Goal: Transaction & Acquisition: Purchase product/service

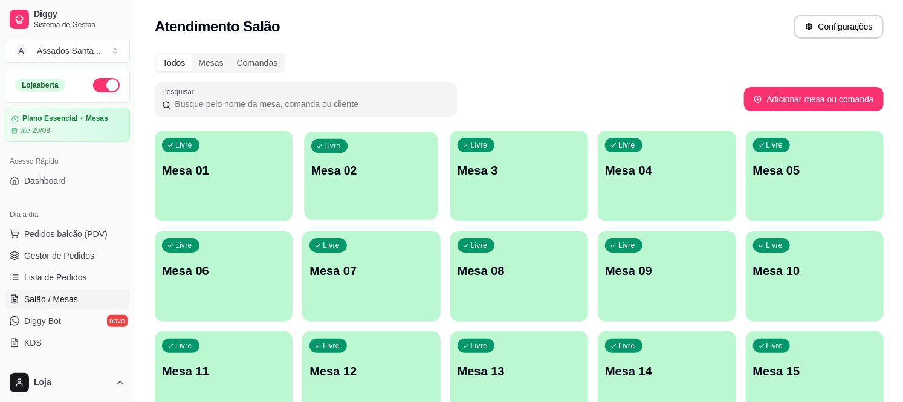
click at [391, 192] on div "Livre Mesa 02" at bounding box center [372, 169] width 134 height 74
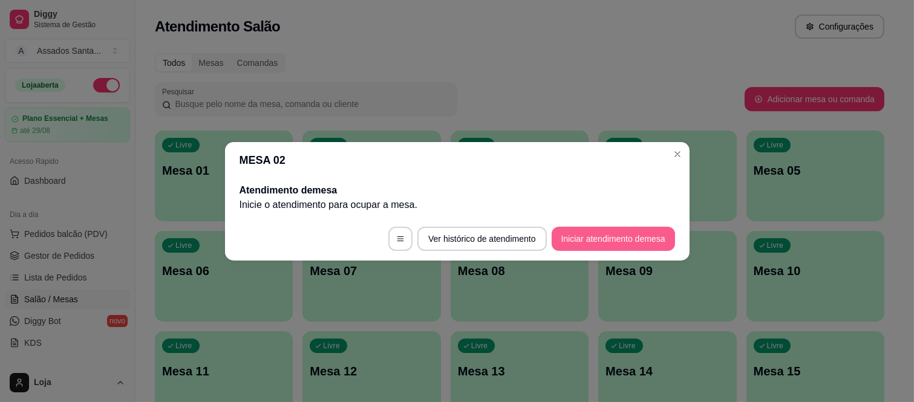
click at [597, 241] on button "Iniciar atendimento de mesa" at bounding box center [612, 239] width 123 height 24
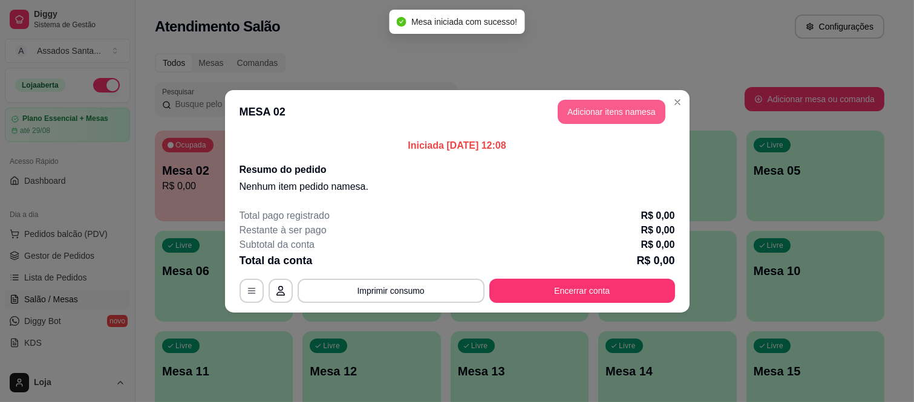
click at [591, 103] on button "Adicionar itens na mesa" at bounding box center [611, 112] width 108 height 24
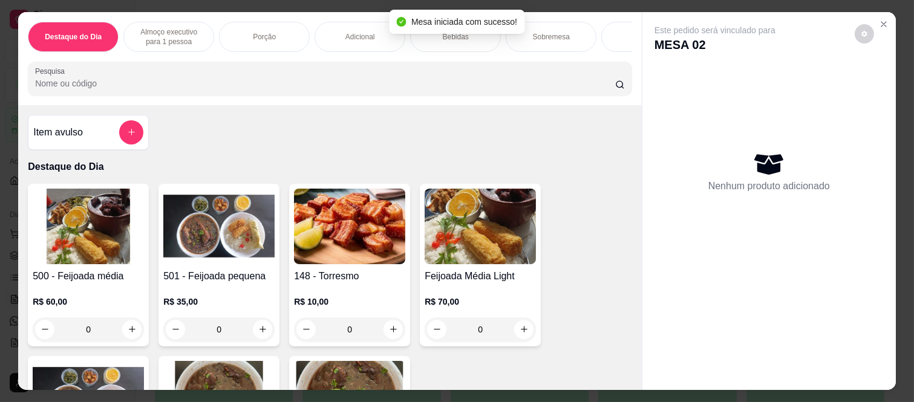
click at [455, 37] on div "Bebidas" at bounding box center [455, 37] width 91 height 30
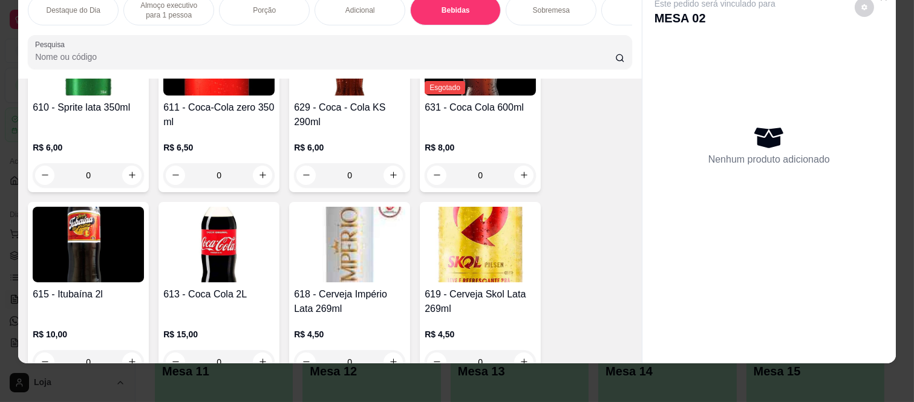
scroll to position [2475, 0]
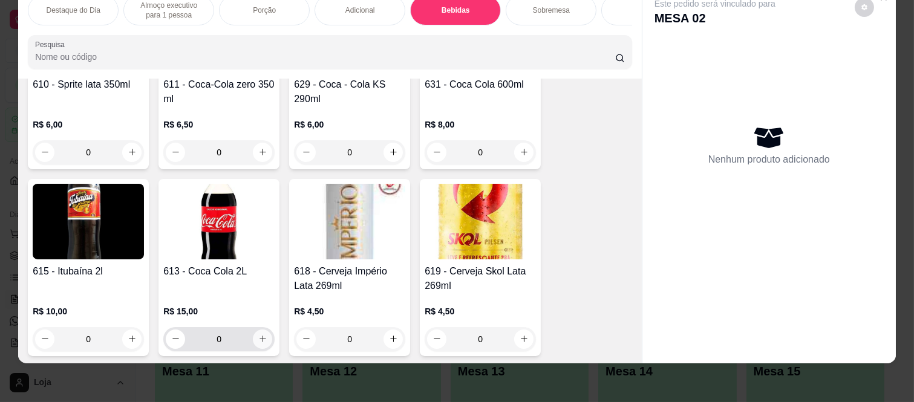
click at [255, 343] on button "increase-product-quantity" at bounding box center [262, 339] width 19 height 19
type input "1"
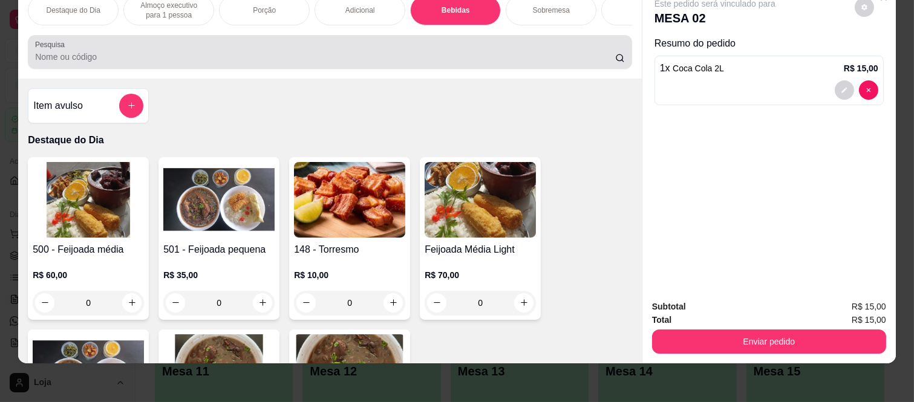
scroll to position [0, 0]
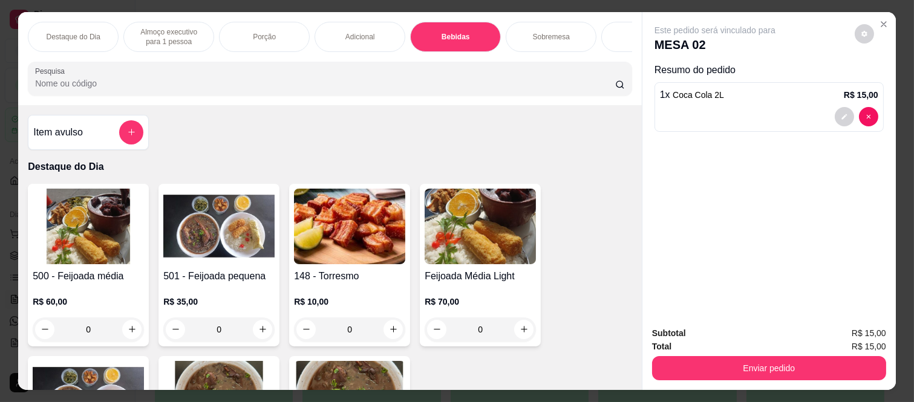
click at [202, 29] on div "Almoço executivo para 1 pessoa" at bounding box center [168, 37] width 91 height 30
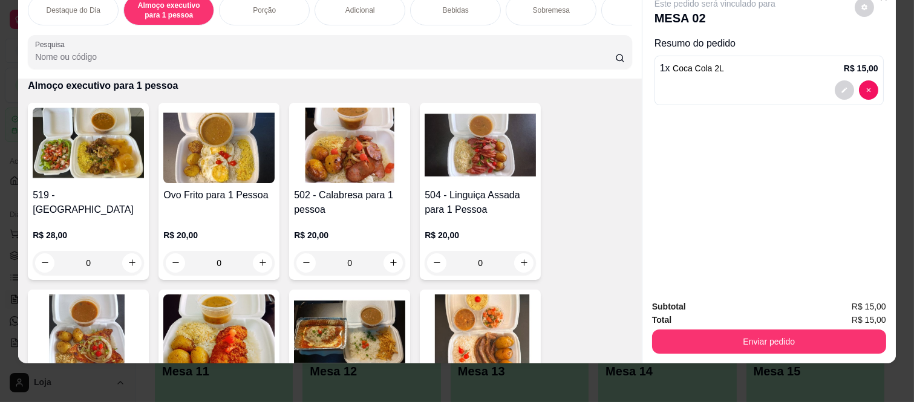
click at [518, 264] on div "0" at bounding box center [479, 263] width 111 height 24
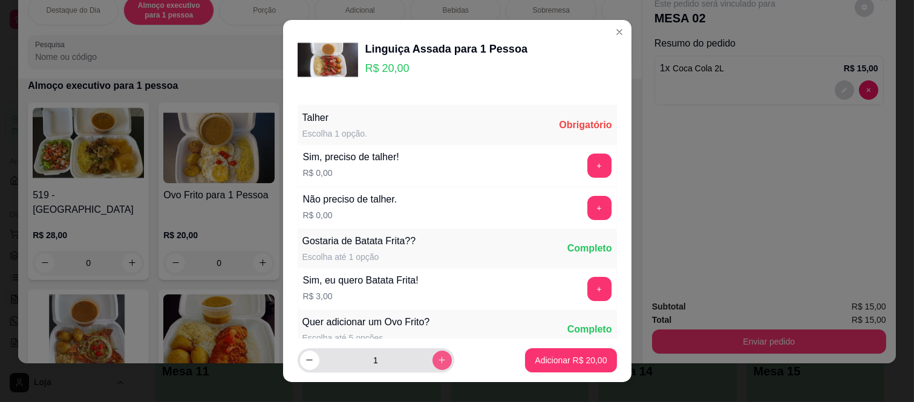
click at [437, 357] on icon "increase-product-quantity" at bounding box center [441, 359] width 9 height 9
click at [437, 363] on icon "increase-product-quantity" at bounding box center [441, 359] width 9 height 9
click at [437, 355] on icon "increase-product-quantity" at bounding box center [441, 359] width 9 height 9
click at [437, 357] on icon "increase-product-quantity" at bounding box center [441, 359] width 9 height 9
type input "5"
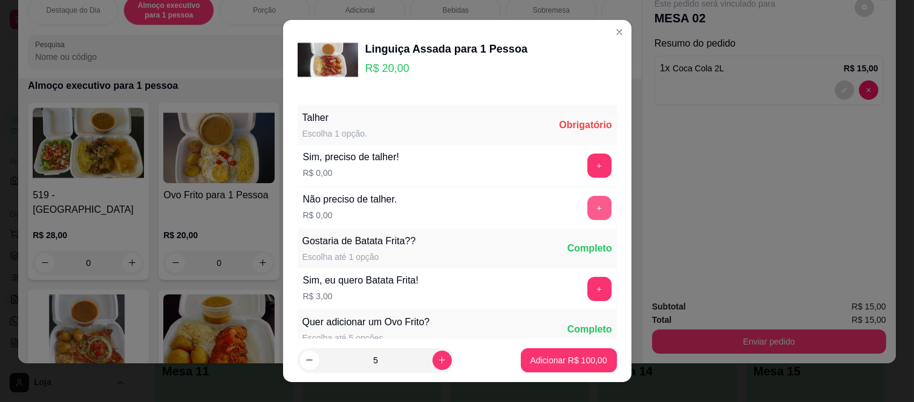
click at [587, 207] on button "+" at bounding box center [599, 208] width 24 height 24
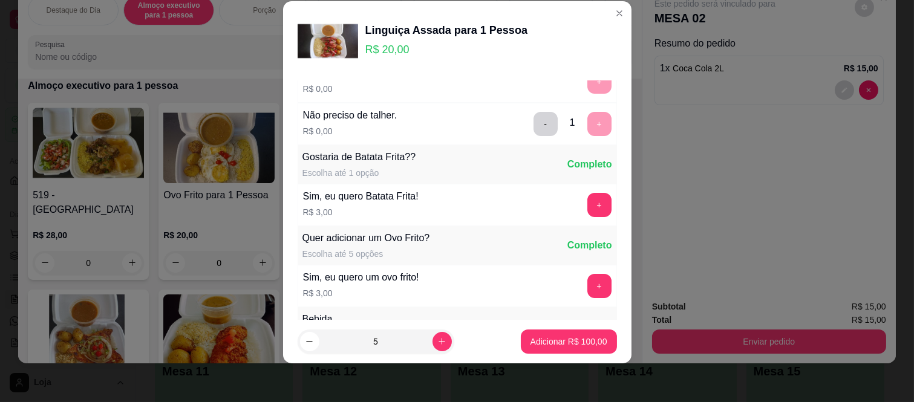
scroll to position [129, 0]
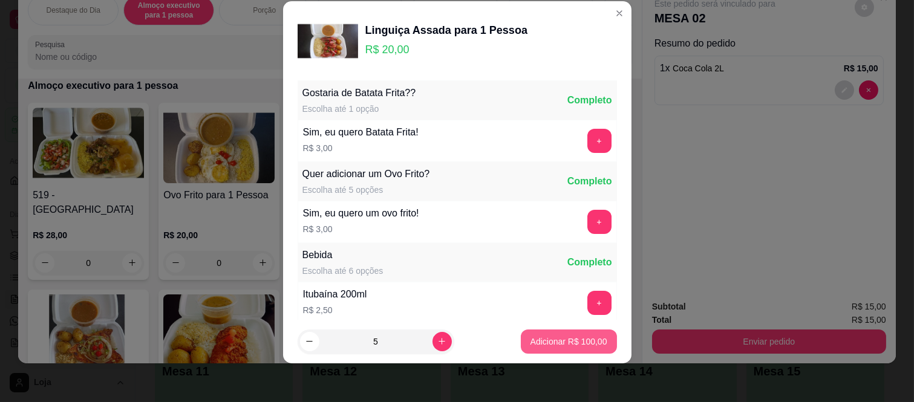
click at [562, 343] on p "Adicionar R$ 100,00" at bounding box center [568, 342] width 77 height 12
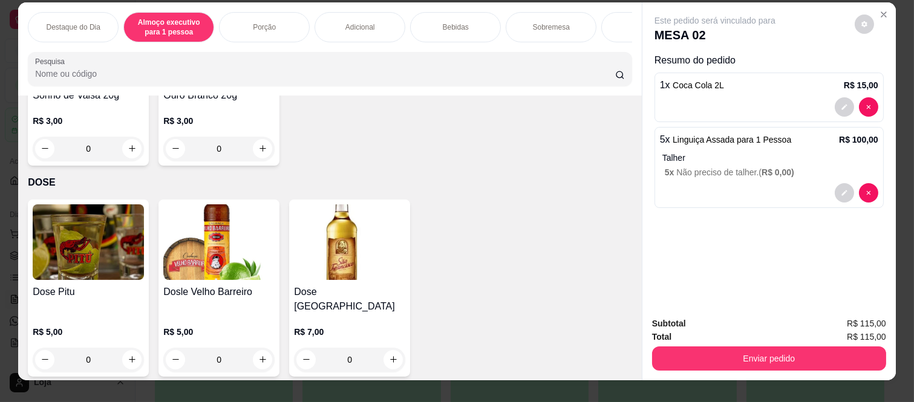
scroll to position [0, 0]
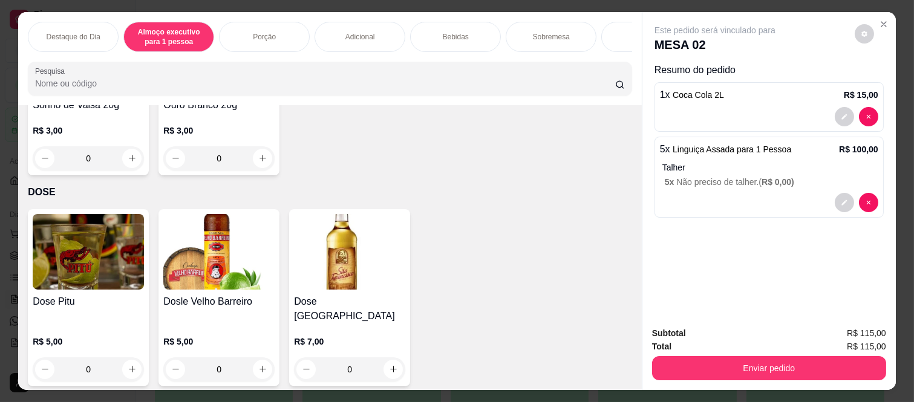
click at [435, 26] on div "Bebidas" at bounding box center [455, 37] width 91 height 30
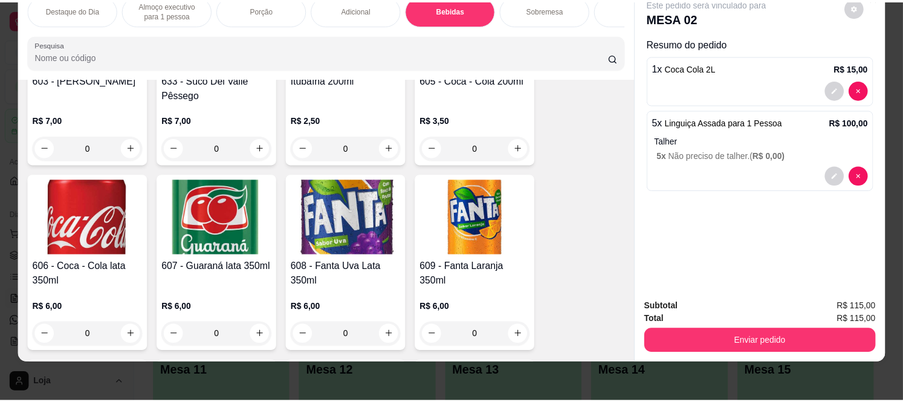
scroll to position [1937, 0]
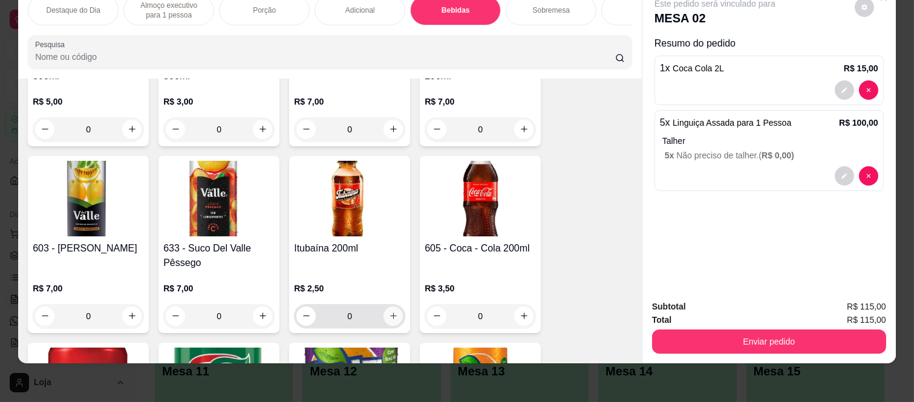
click at [383, 312] on button "increase-product-quantity" at bounding box center [392, 316] width 19 height 19
type input "1"
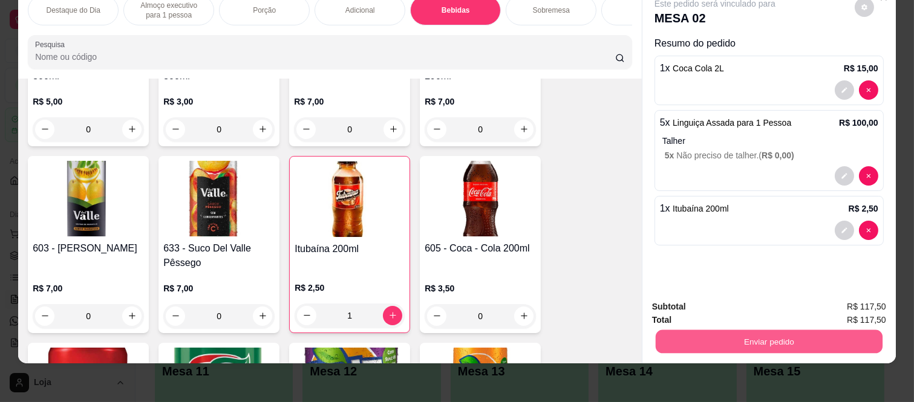
click at [796, 341] on button "Enviar pedido" at bounding box center [768, 342] width 227 height 24
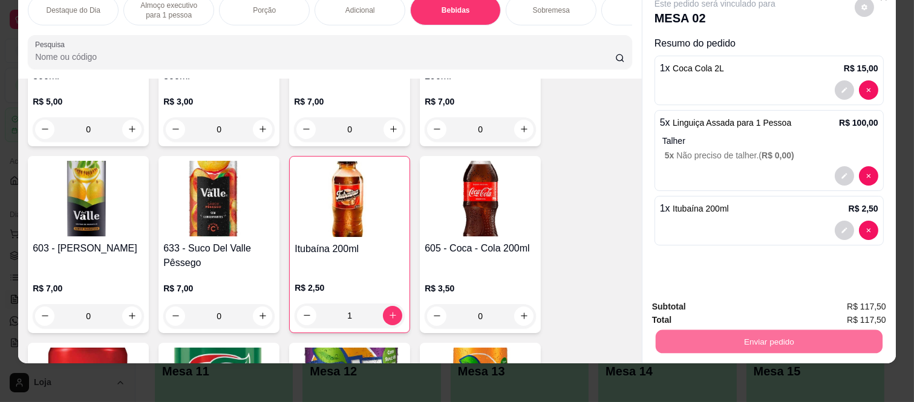
click at [774, 306] on button "Não registrar e enviar pedido" at bounding box center [728, 302] width 122 height 22
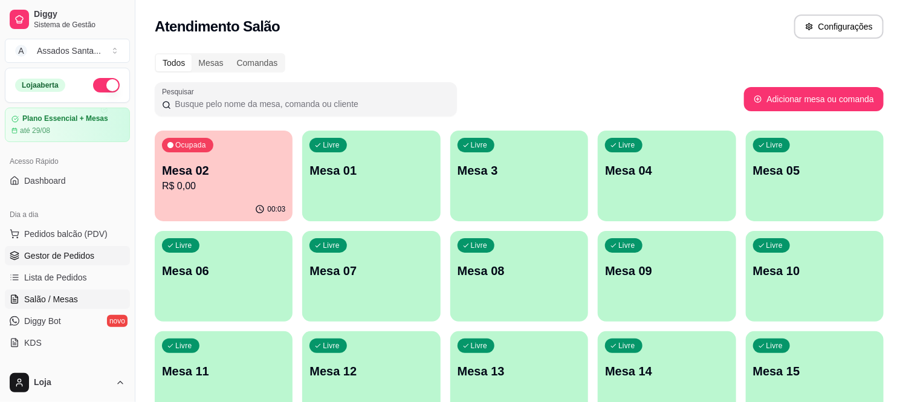
click at [63, 260] on span "Gestor de Pedidos" at bounding box center [59, 256] width 70 height 12
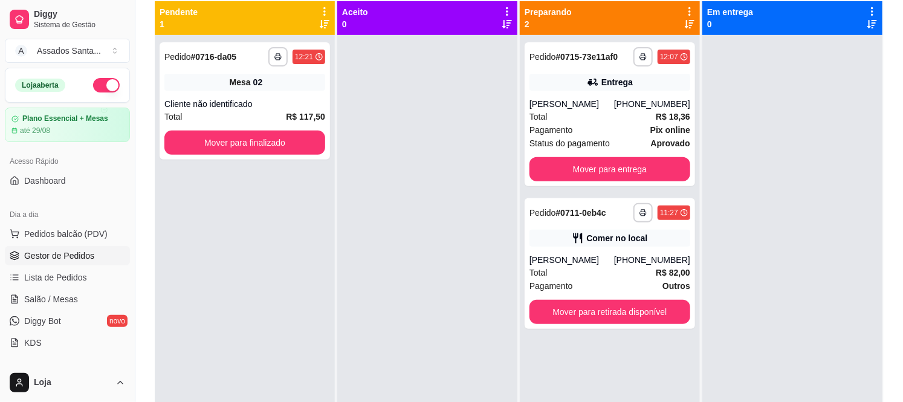
click at [93, 85] on button "button" at bounding box center [106, 85] width 27 height 15
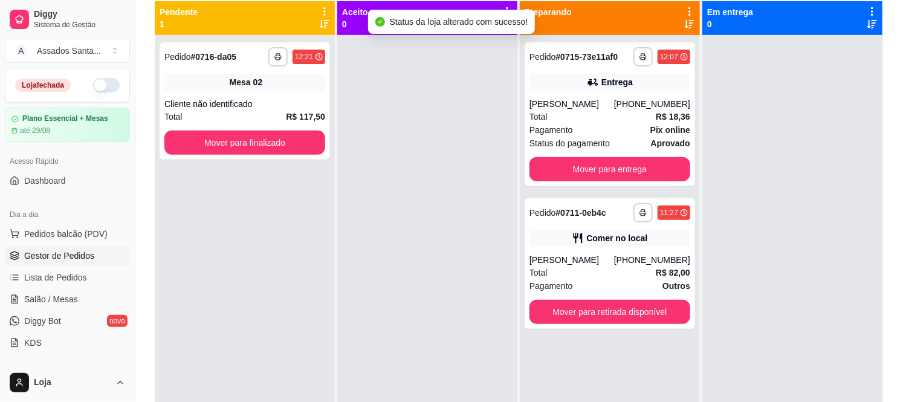
click at [93, 85] on button "button" at bounding box center [106, 85] width 27 height 15
